Goal: Task Accomplishment & Management: Use online tool/utility

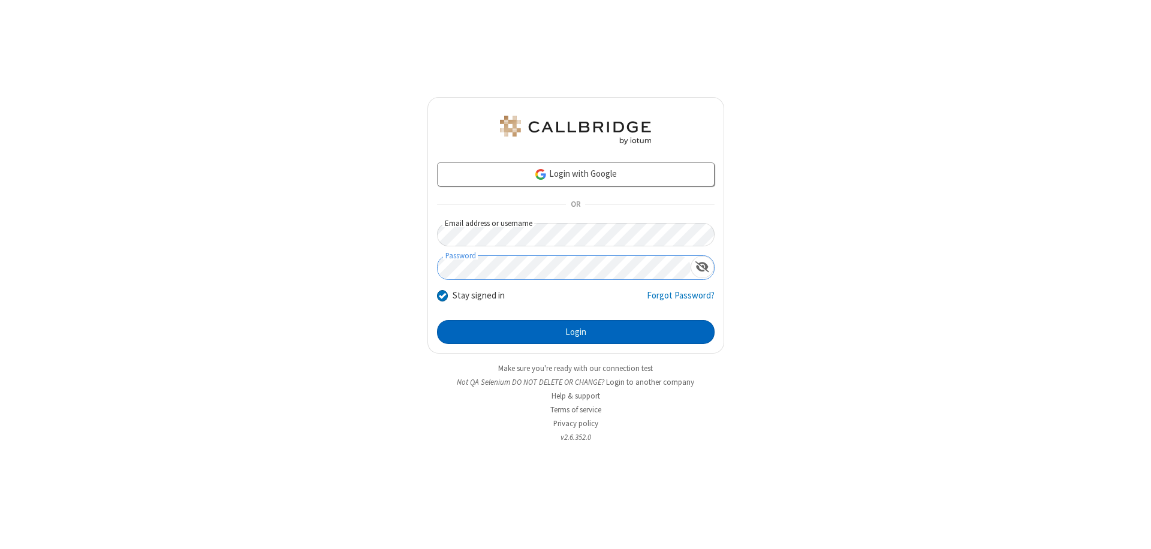
click at [576, 332] on button "Login" at bounding box center [576, 332] width 278 height 24
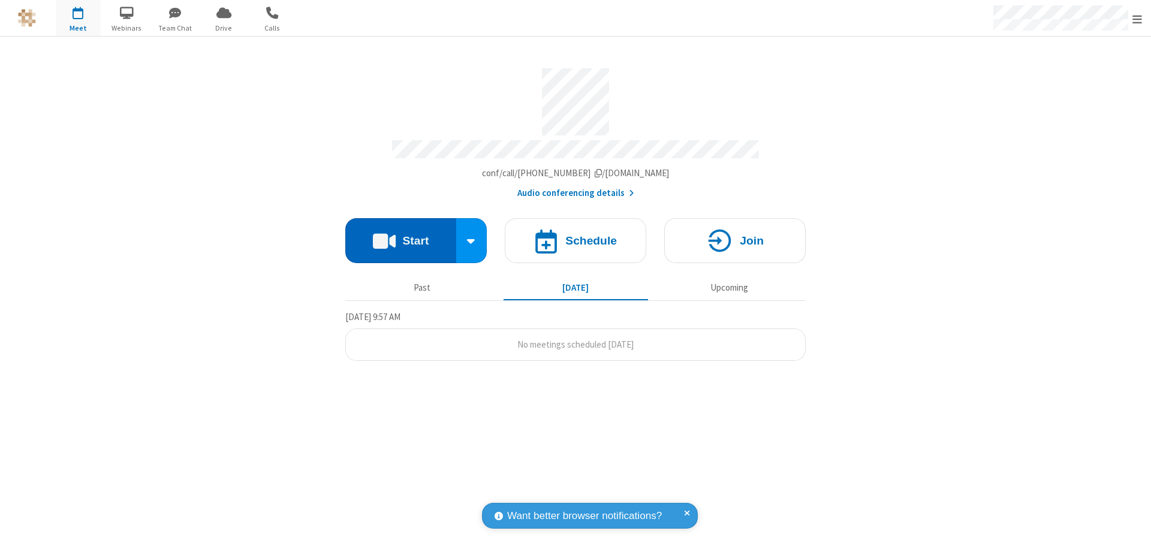
click at [400, 235] on button "Start" at bounding box center [400, 240] width 111 height 45
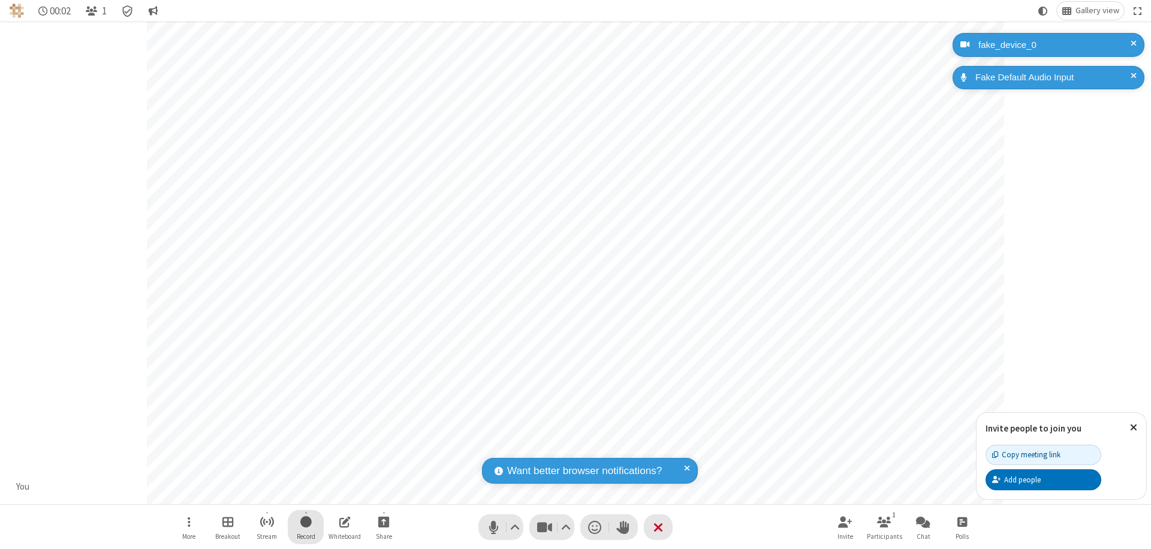
click at [306, 527] on span "Start recording" at bounding box center [305, 521] width 11 height 15
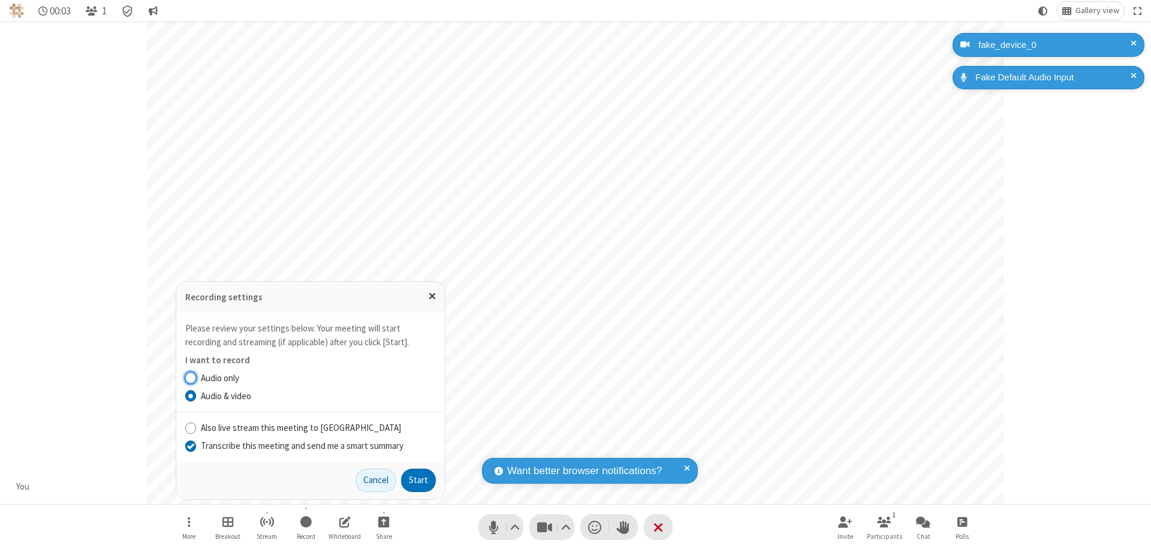
click at [190, 445] on input "Transcribe this meeting and send me a smart summary" at bounding box center [190, 445] width 11 height 13
click at [418, 480] on button "Start" at bounding box center [418, 481] width 35 height 24
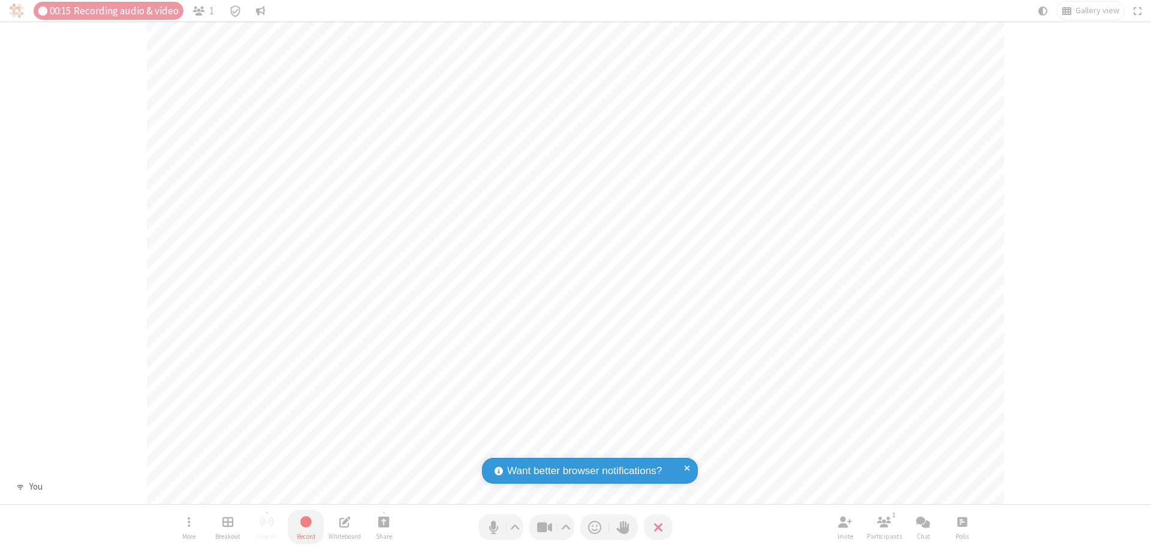
click at [306, 527] on span "Stop recording" at bounding box center [306, 521] width 14 height 15
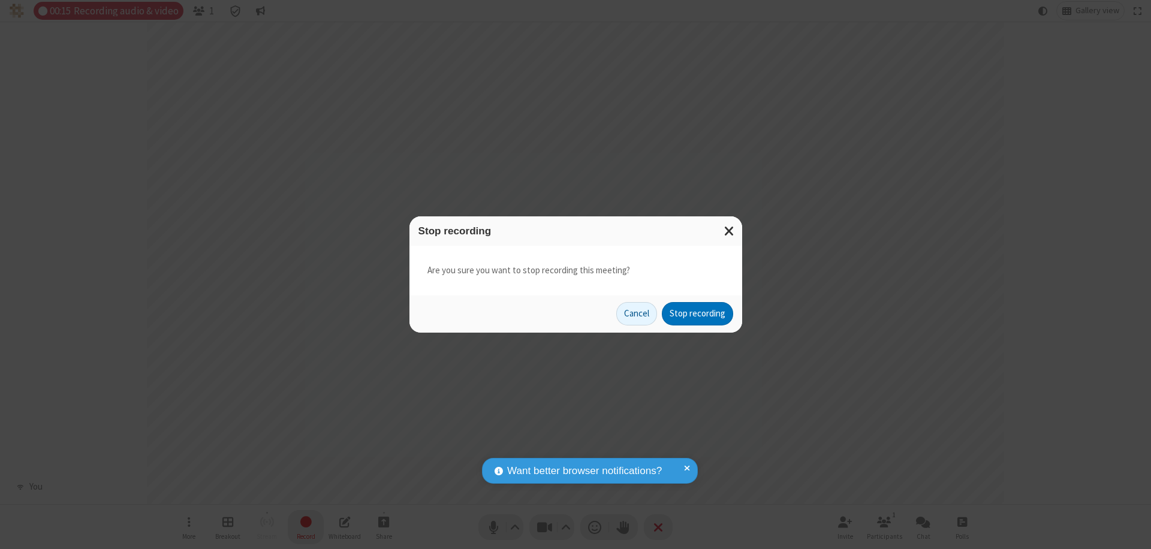
click at [697, 314] on button "Stop recording" at bounding box center [697, 314] width 71 height 24
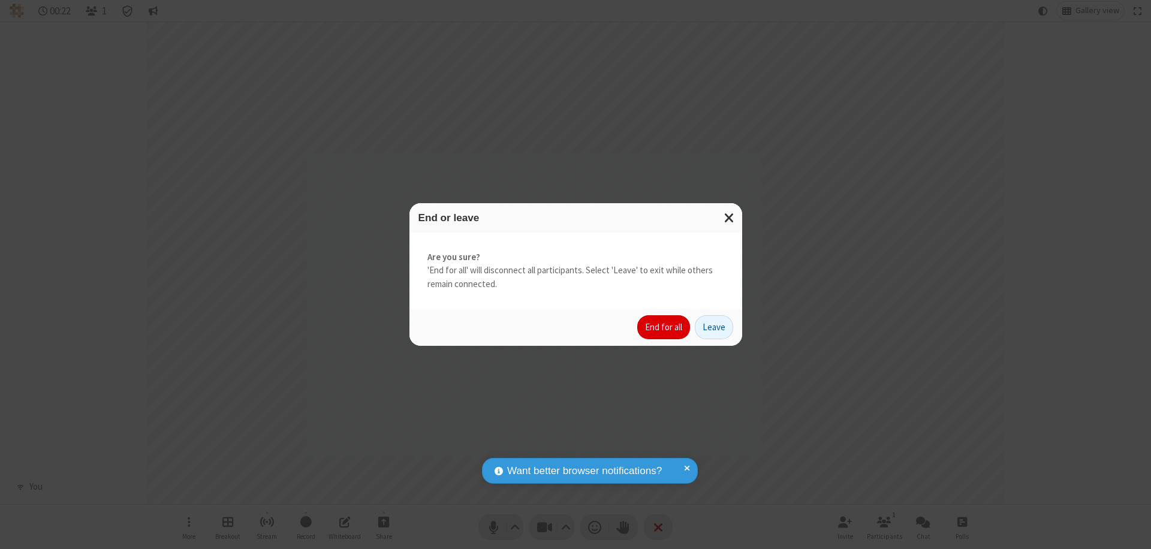
click at [664, 327] on button "End for all" at bounding box center [663, 327] width 53 height 24
